Goal: Information Seeking & Learning: Learn about a topic

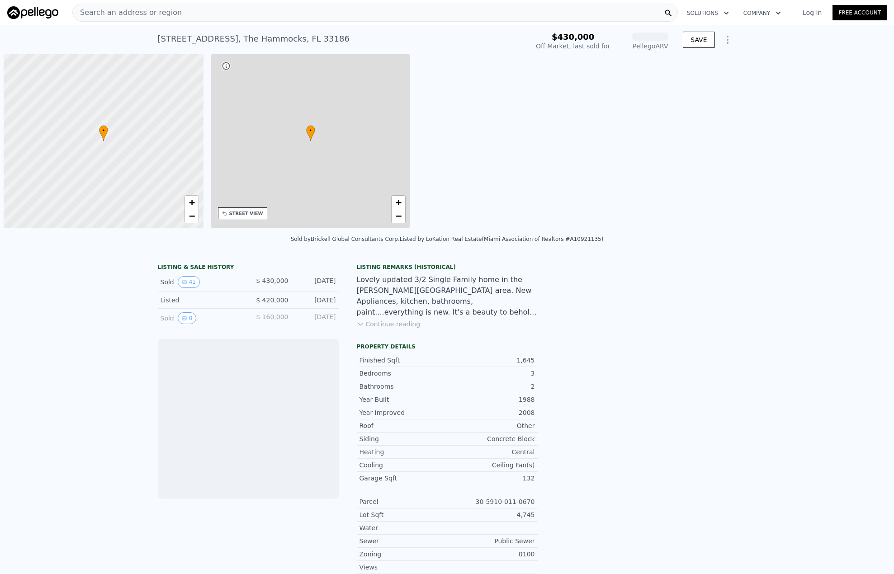
scroll to position [0, 4]
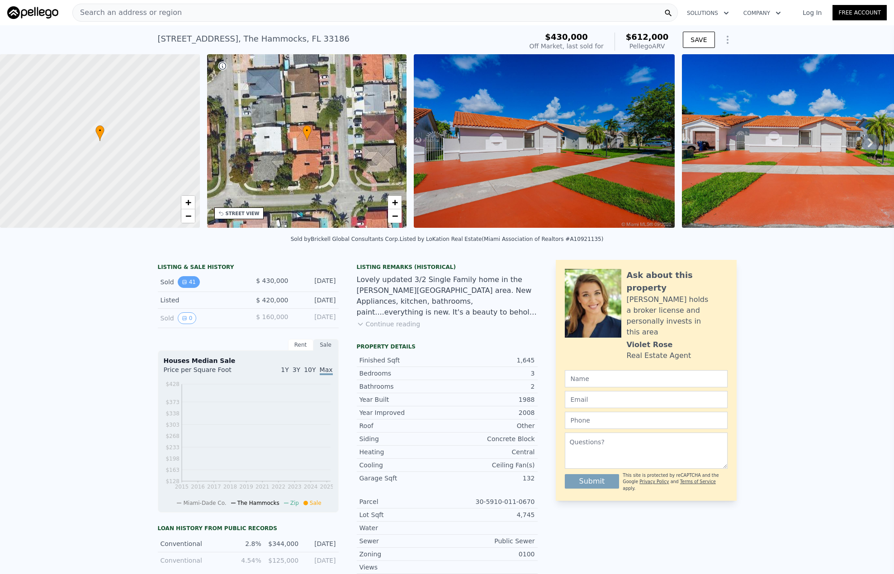
click at [182, 285] on icon "View historical data" at bounding box center [184, 281] width 5 height 5
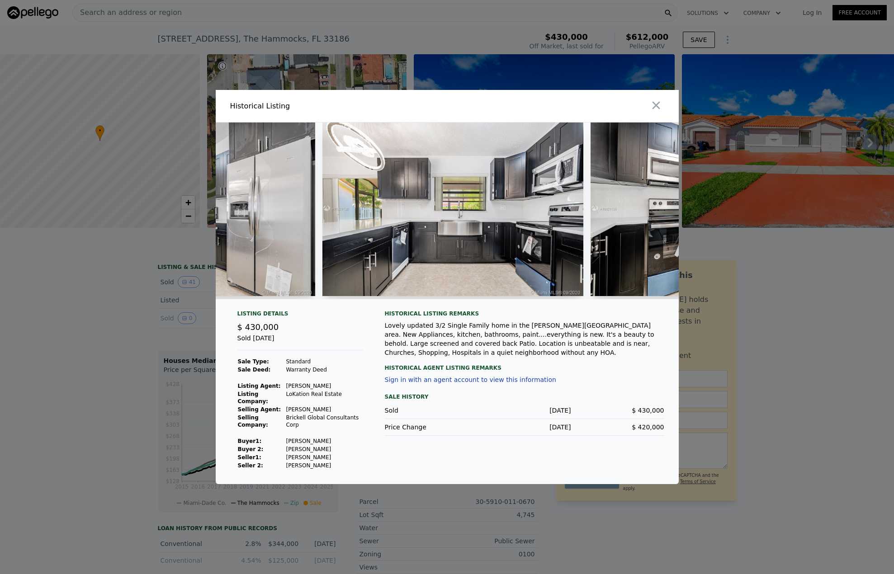
scroll to position [0, 3724]
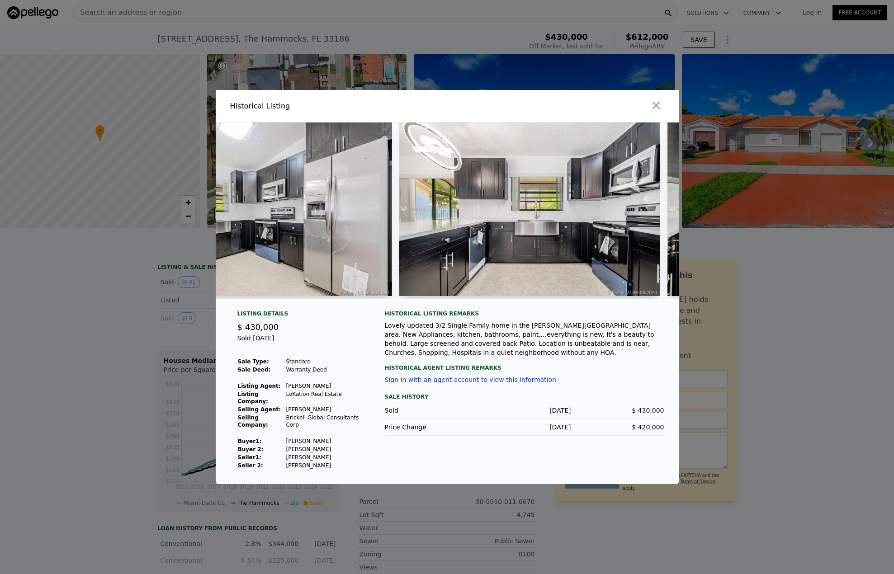
click at [127, 415] on div at bounding box center [447, 287] width 894 height 574
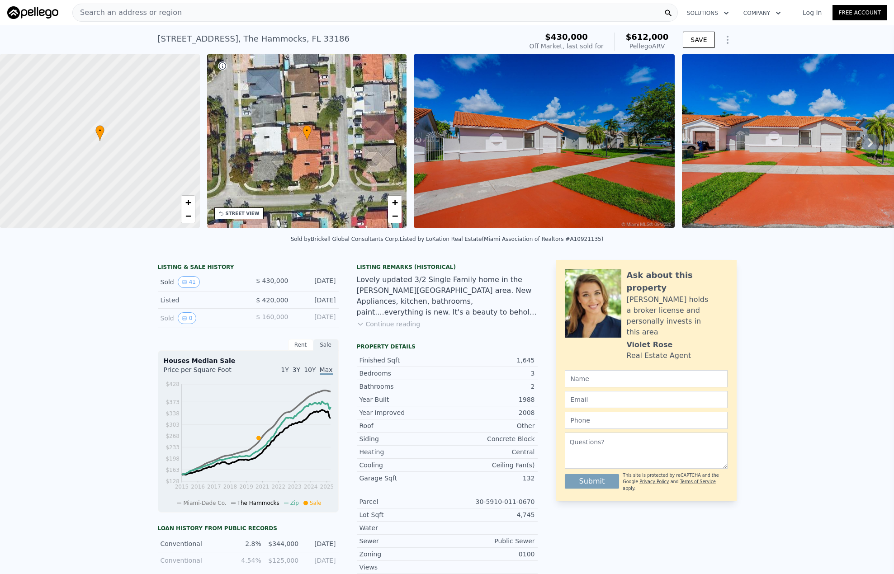
click at [122, 357] on div "LISTING & SALE HISTORY Sold 41 $ 430,000 [DATE] Listed $ 420,000 [DATE] Sold 0 …" at bounding box center [447, 488] width 894 height 471
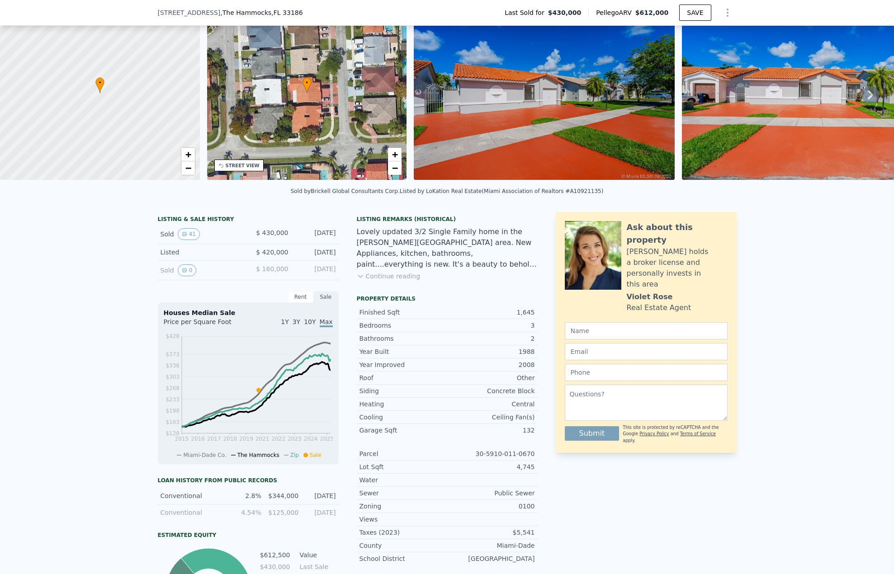
scroll to position [0, 0]
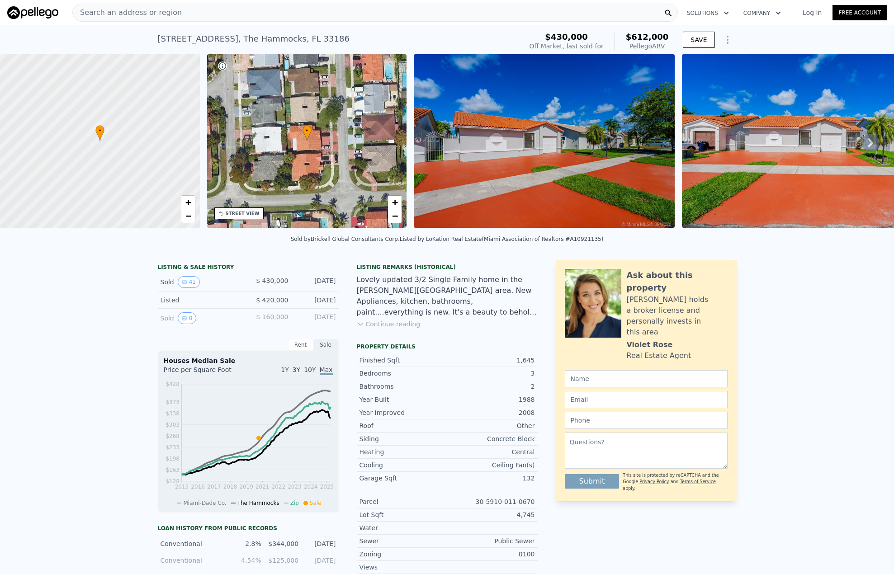
click at [610, 154] on img at bounding box center [544, 141] width 260 height 174
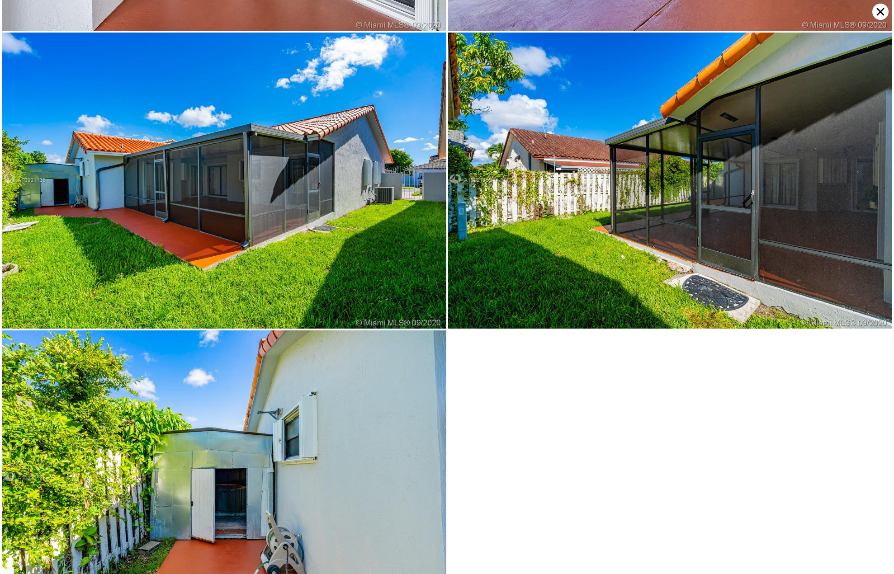
scroll to position [5701, 0]
